Goal: Task Accomplishment & Management: Complete application form

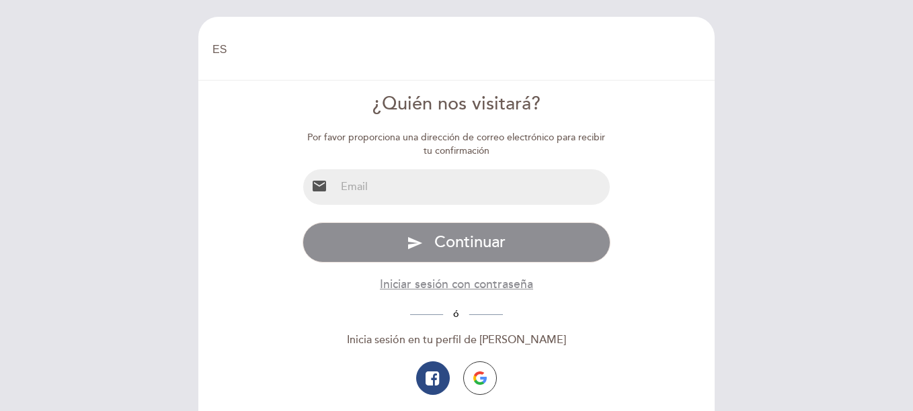
select select "es"
click at [365, 189] on input "email" at bounding box center [473, 187] width 275 height 36
click at [499, 188] on input "silvi" at bounding box center [473, 187] width 275 height 36
type input "[EMAIL_ADDRESS][PERSON_NAME][DOMAIN_NAME]"
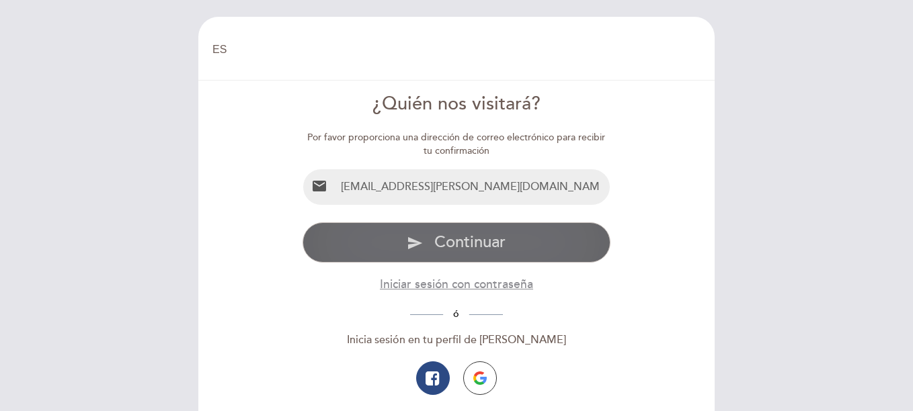
click at [489, 239] on span "Continuar" at bounding box center [469, 242] width 71 height 19
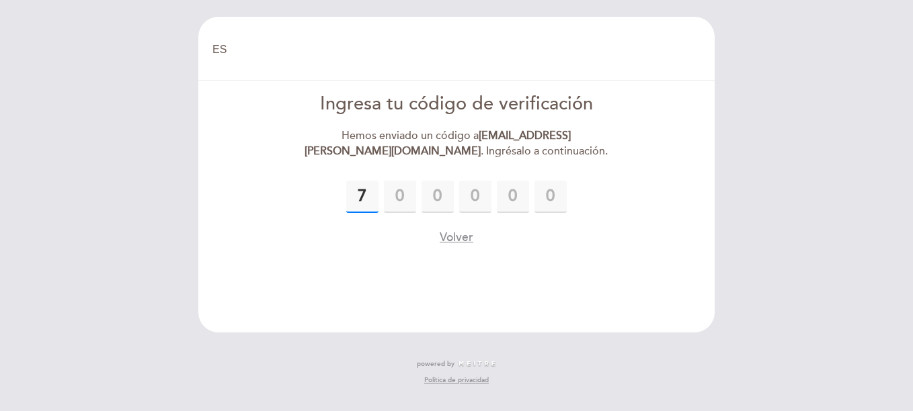
type input "7"
type input "6"
type input "2"
type input "3"
type input "8"
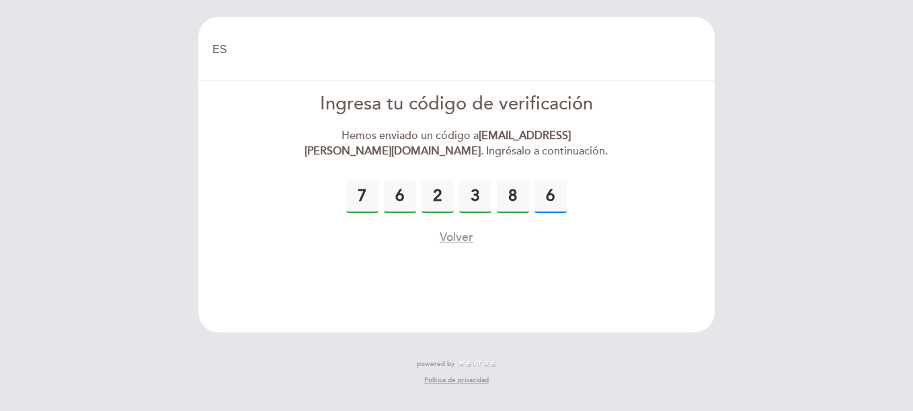
type input "6"
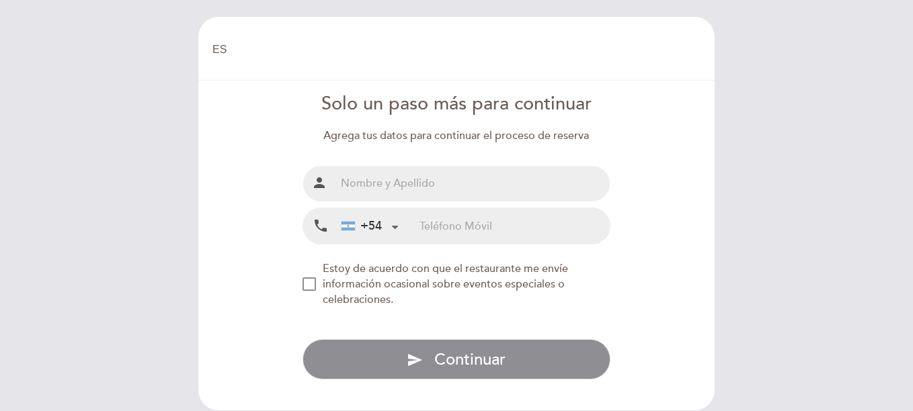
click at [395, 186] on input "text" at bounding box center [473, 184] width 275 height 36
type input "[PERSON_NAME]"
click at [442, 230] on input "tel" at bounding box center [515, 226] width 190 height 36
type input "1165381990"
click at [310, 284] on div "NEW_MODAL_AGREE_RESTAURANT_SEND_OCCASIONAL_INFO" at bounding box center [309, 284] width 13 height 13
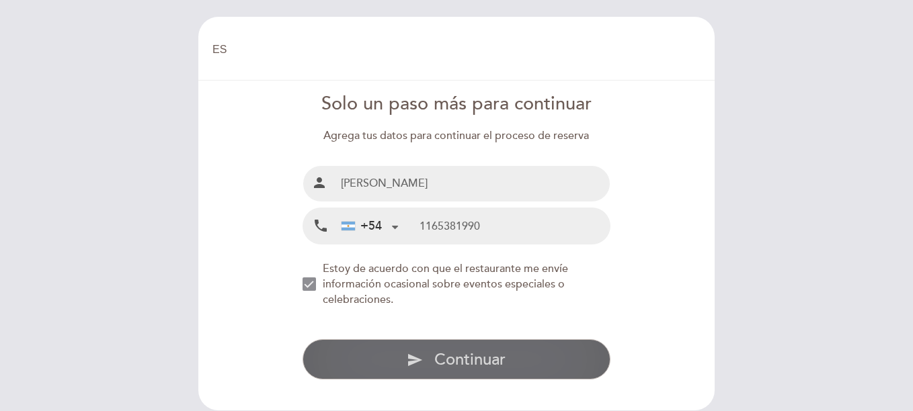
click at [477, 360] on span "Continuar" at bounding box center [469, 359] width 71 height 19
